Goal: Check status: Check status

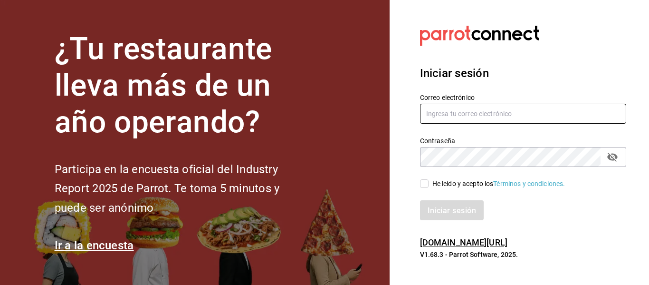
type input "sushiexpressmty@hotmail.com"
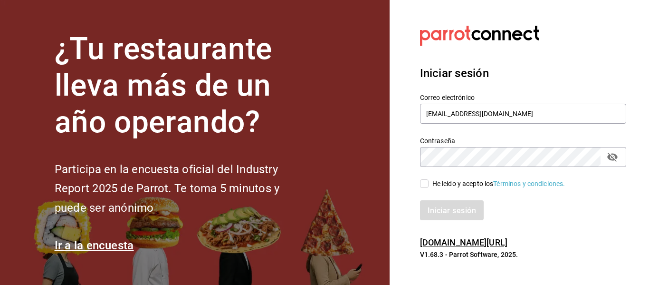
click at [430, 184] on span "He leído y acepto los Términos y condiciones." at bounding box center [497, 184] width 137 height 10
click at [429, 184] on input "He leído y acepto los Términos y condiciones." at bounding box center [424, 183] width 9 height 9
checkbox input "true"
click at [427, 204] on button "Iniciar sesión" at bounding box center [452, 210] width 65 height 20
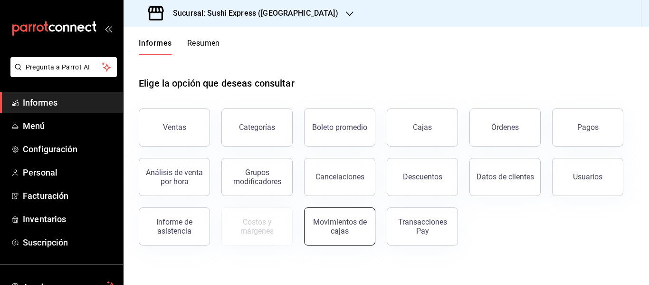
click at [353, 238] on button "Movimientos de cajas" at bounding box center [339, 226] width 71 height 38
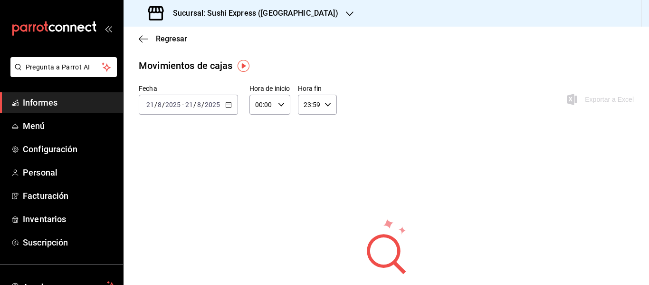
click at [228, 112] on div "2025-08-21 21 / 8 / 2025 - 2025-08-21 21 / 8 / 2025" at bounding box center [188, 105] width 99 height 20
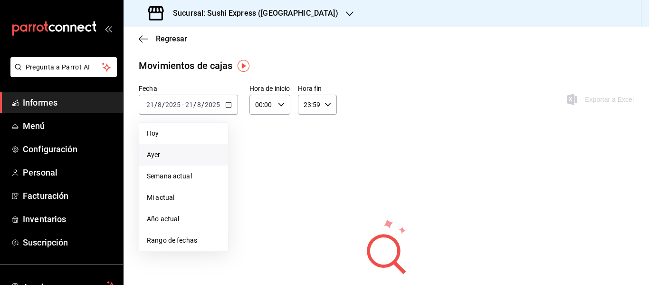
click at [155, 151] on font "Ayer" at bounding box center [154, 155] width 14 height 8
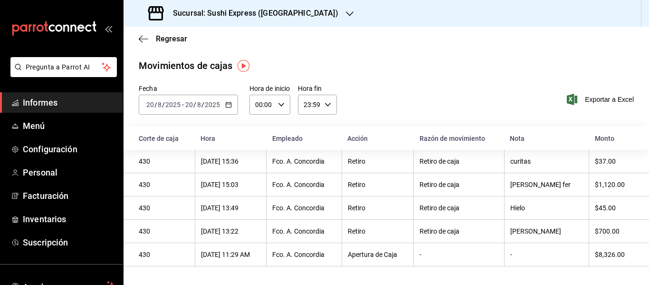
click at [292, 10] on font "Sucursal: Sushi Express ([GEOGRAPHIC_DATA])" at bounding box center [255, 13] width 165 height 9
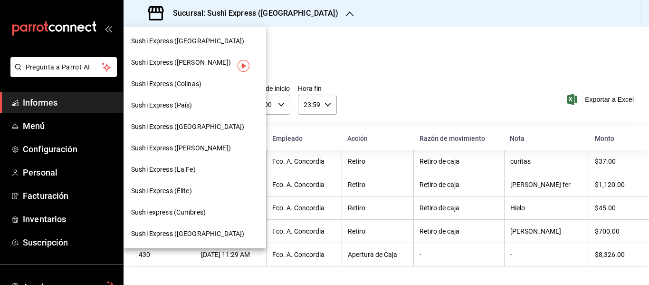
click at [191, 60] on font "Sushi Express (Eloy Cavazos)" at bounding box center [181, 62] width 100 height 8
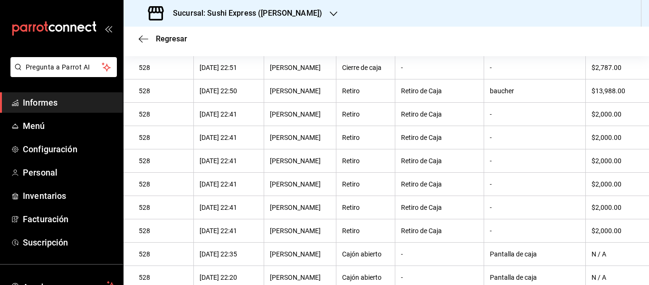
scroll to position [48, 0]
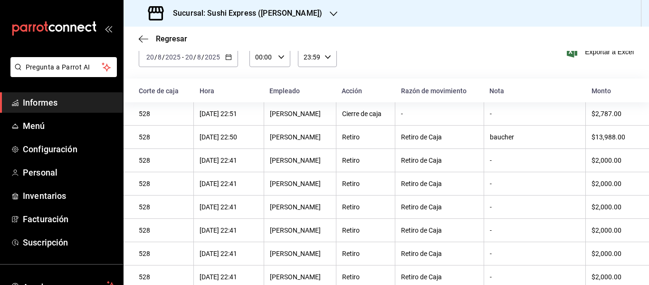
click at [447, 60] on div "Fecha 2025-08-20 20 / 8 / 2025 - 2025-08-20 20 / 8 / 2025 Hora de inicio 00:00 …" at bounding box center [387, 58] width 526 height 42
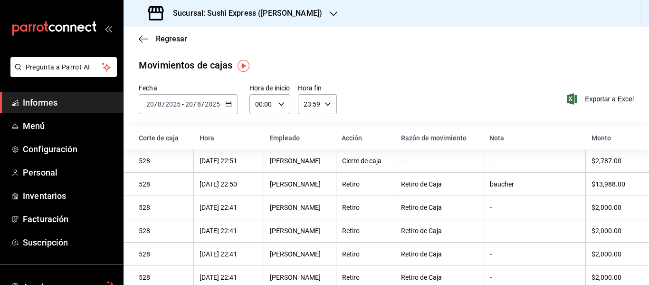
scroll to position [0, 0]
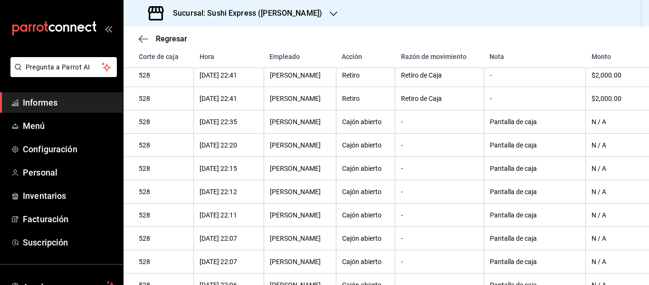
click at [318, 20] on div "Sucursal: Sushi Express (Eloy Cavazos)" at bounding box center [236, 13] width 210 height 27
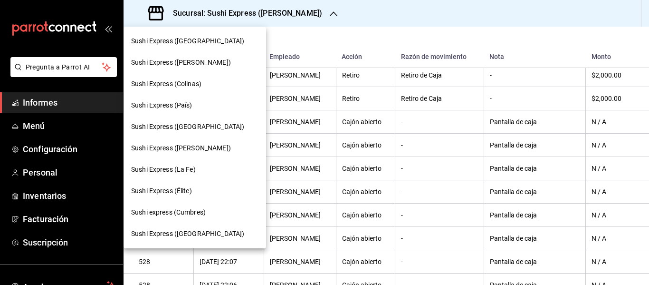
click at [196, 48] on div "Sushi Express (Concordia)" at bounding box center [195, 40] width 143 height 21
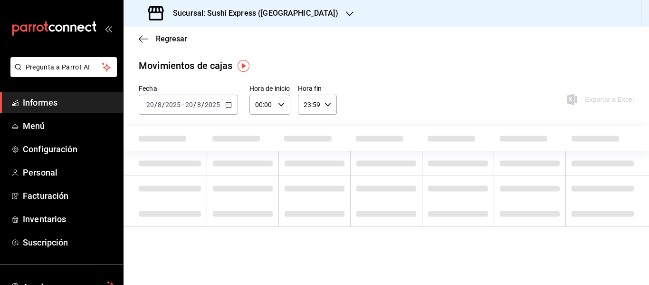
click at [324, 13] on div "Sucursal: Sushi Express ([GEOGRAPHIC_DATA])" at bounding box center [387, 13] width 526 height 27
click at [301, 15] on div "Sucursal: Sushi Express ([GEOGRAPHIC_DATA])" at bounding box center [244, 13] width 226 height 27
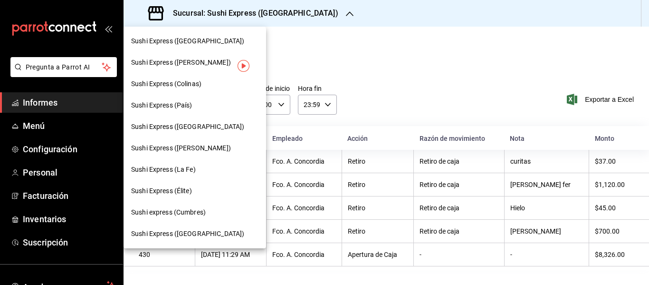
click at [317, 13] on div at bounding box center [324, 142] width 649 height 285
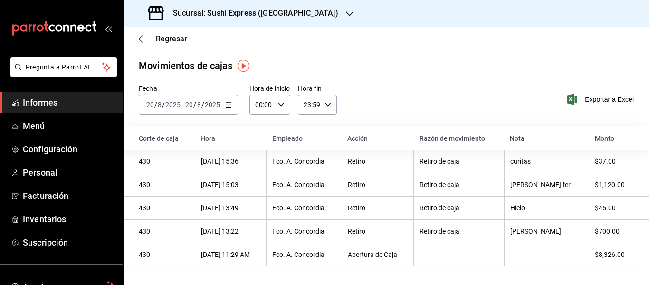
click at [232, 106] on div "2025-08-20 20 / 8 / 2025 - 2025-08-20 20 / 8 / 2025" at bounding box center [188, 105] width 99 height 20
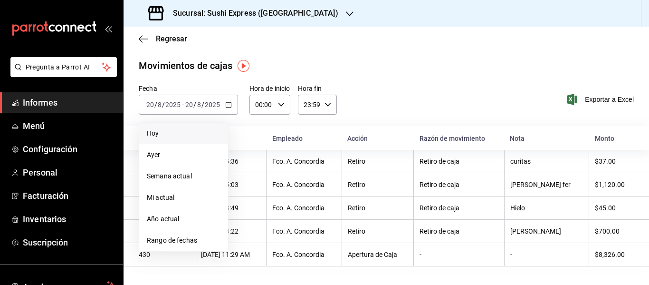
click at [178, 130] on span "Hoy" at bounding box center [184, 133] width 74 height 10
